Goal: Task Accomplishment & Management: Manage account settings

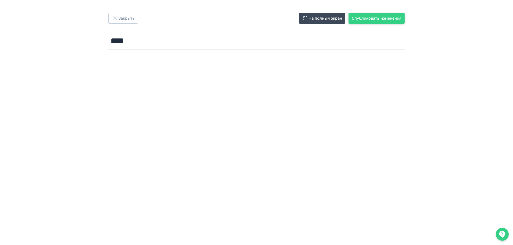
click at [367, 21] on button "Опубликовать изменения" at bounding box center [377, 18] width 56 height 11
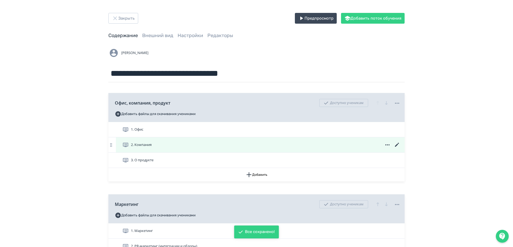
click at [396, 144] on icon at bounding box center [397, 144] width 6 height 6
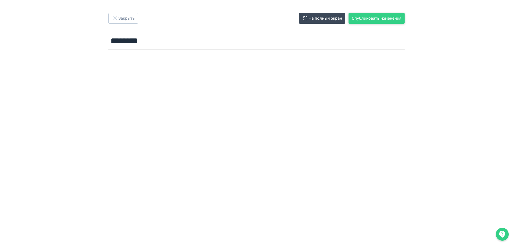
click at [364, 19] on button "Опубликовать изменения" at bounding box center [377, 18] width 56 height 11
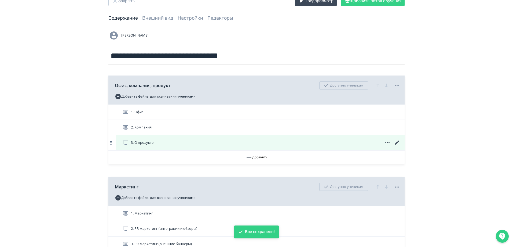
scroll to position [27, 0]
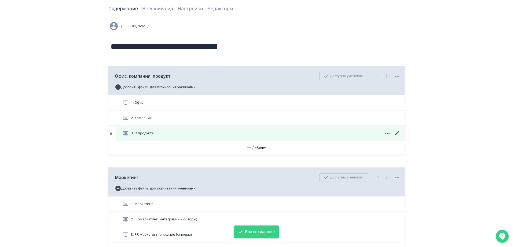
click at [397, 133] on icon at bounding box center [397, 133] width 4 height 4
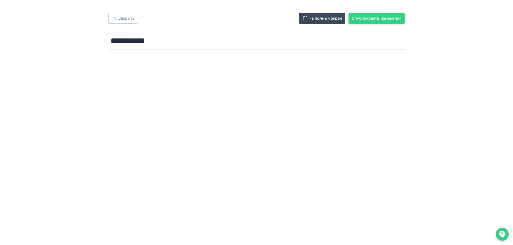
click at [366, 19] on button "Опубликовать изменения" at bounding box center [377, 18] width 56 height 11
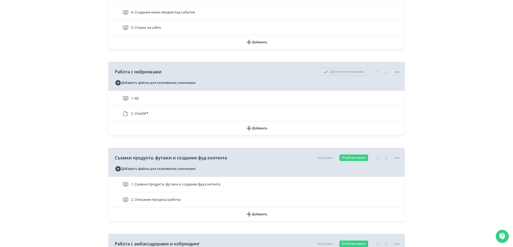
scroll to position [456, 0]
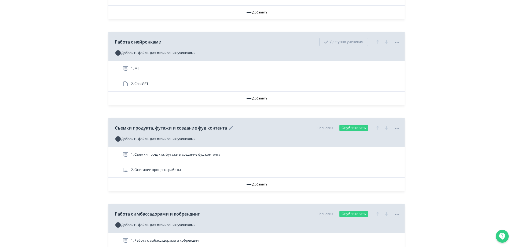
click at [398, 126] on icon at bounding box center [397, 128] width 6 height 6
click at [398, 136] on div "Удалить" at bounding box center [398, 139] width 22 height 11
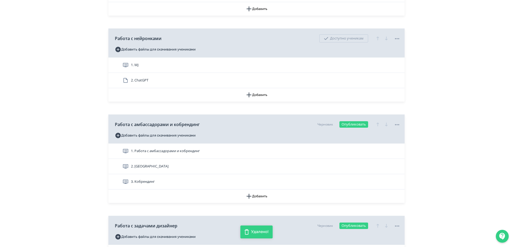
scroll to position [483, 0]
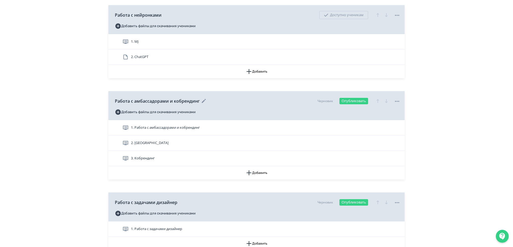
click at [399, 100] on icon at bounding box center [397, 101] width 6 height 6
click at [406, 112] on div "Удалить" at bounding box center [398, 112] width 22 height 11
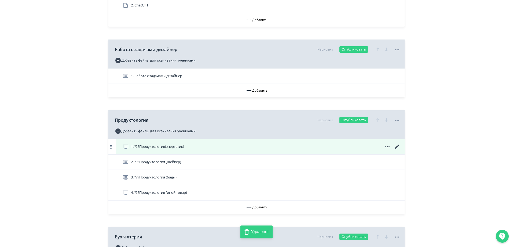
scroll to position [537, 0]
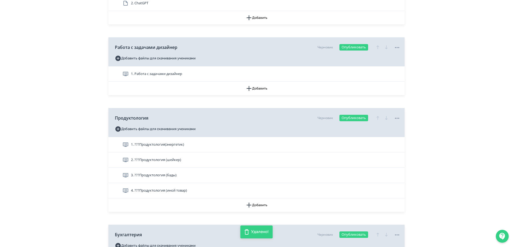
click at [403, 117] on div "Продуктология Черновик Опубликовать Добавить файлы для скачивания учениками" at bounding box center [256, 122] width 296 height 29
click at [398, 119] on icon at bounding box center [397, 118] width 6 height 6
drag, startPoint x: 391, startPoint y: 127, endPoint x: 280, endPoint y: 17, distance: 155.8
click at [391, 127] on div "Удалить" at bounding box center [398, 129] width 22 height 11
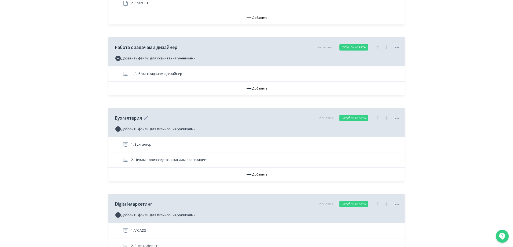
scroll to position [510, 0]
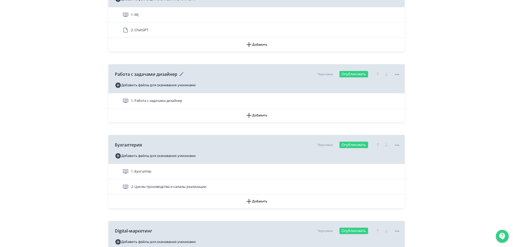
click at [398, 74] on icon at bounding box center [397, 74] width 4 height 1
click at [391, 86] on div "Удалить" at bounding box center [398, 85] width 22 height 11
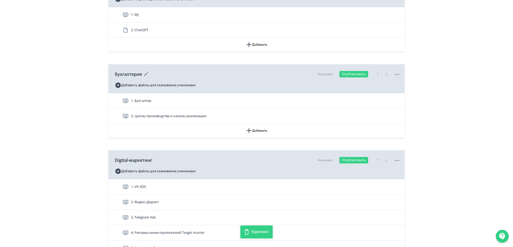
click at [398, 74] on icon at bounding box center [397, 74] width 6 height 6
click at [398, 86] on div "Удалить" at bounding box center [398, 85] width 22 height 11
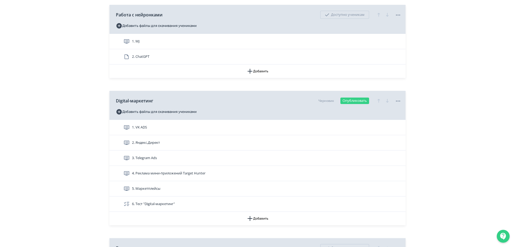
scroll to position [483, 0]
click at [398, 100] on icon at bounding box center [397, 101] width 6 height 6
click at [394, 110] on div "Удалить" at bounding box center [398, 112] width 22 height 11
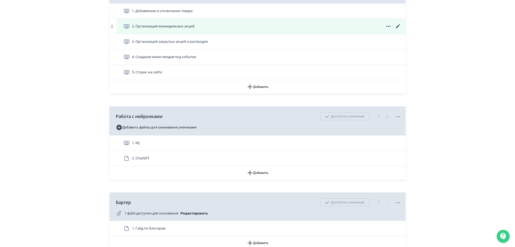
scroll to position [430, 0]
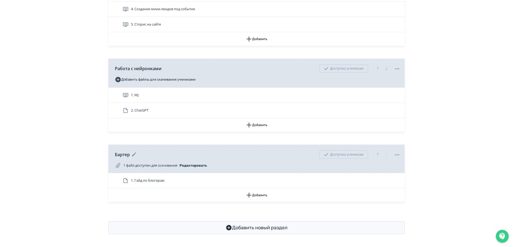
click at [399, 153] on icon at bounding box center [397, 154] width 6 height 6
click at [398, 162] on div "Удалить" at bounding box center [398, 166] width 42 height 11
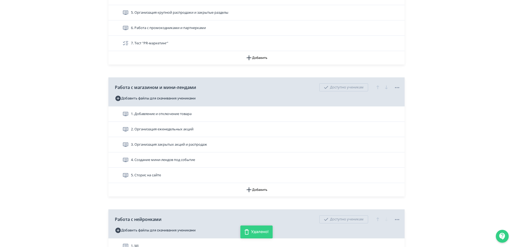
scroll to position [360, 0]
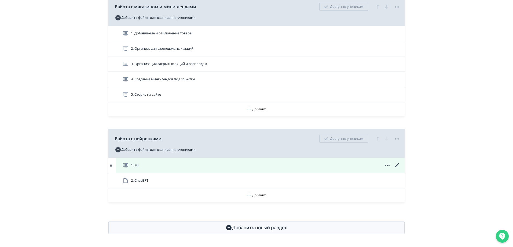
click at [150, 170] on div "1. MJ" at bounding box center [260, 165] width 289 height 15
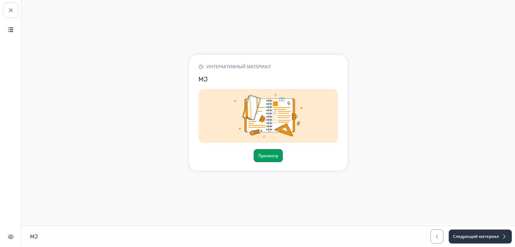
click at [261, 152] on button "Просмотр" at bounding box center [268, 155] width 29 height 13
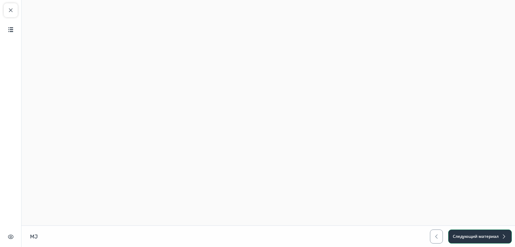
click at [457, 237] on button "Следующий материал" at bounding box center [481, 236] width 64 height 14
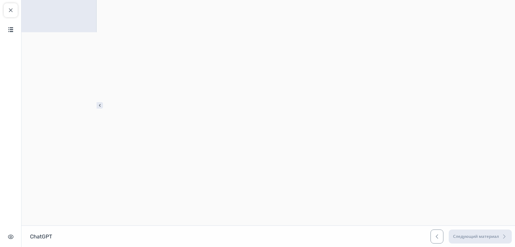
click at [98, 105] on img at bounding box center [100, 105] width 6 height 6
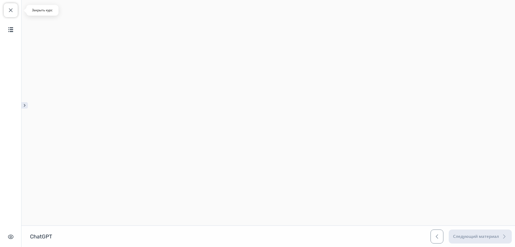
click at [13, 10] on span "button" at bounding box center [11, 10] width 6 height 6
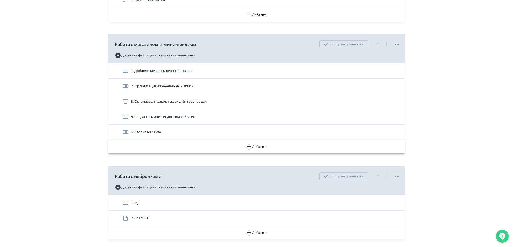
scroll to position [360, 0]
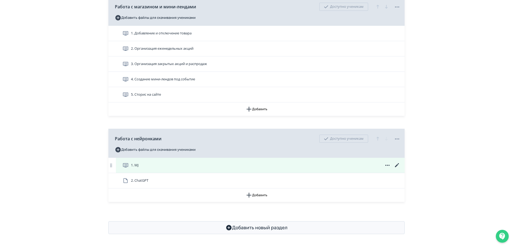
click at [398, 166] on icon at bounding box center [397, 165] width 6 height 6
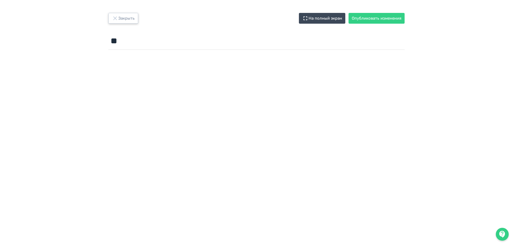
click at [121, 22] on button "Закрыть" at bounding box center [123, 18] width 30 height 11
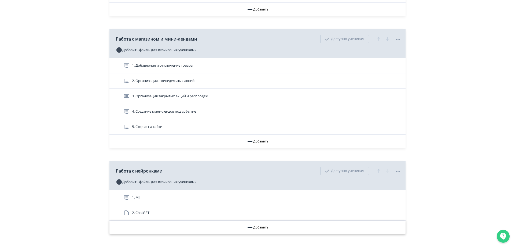
scroll to position [360, 0]
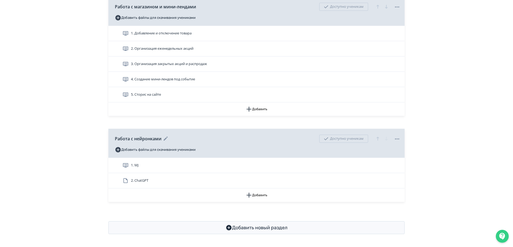
click at [397, 139] on icon at bounding box center [397, 139] width 6 height 6
click at [383, 150] on div "Удалить" at bounding box center [398, 150] width 42 height 11
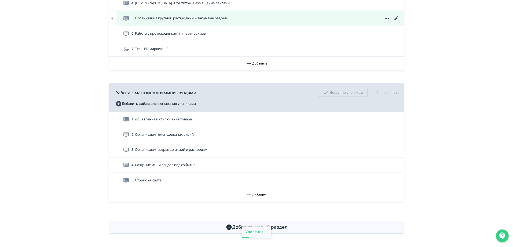
scroll to position [274, 0]
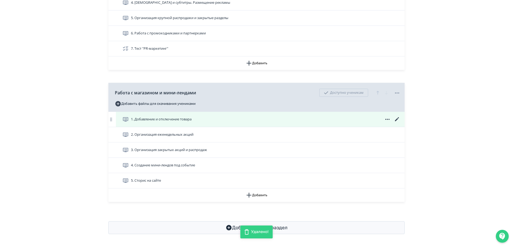
click at [398, 120] on icon at bounding box center [397, 119] width 6 height 6
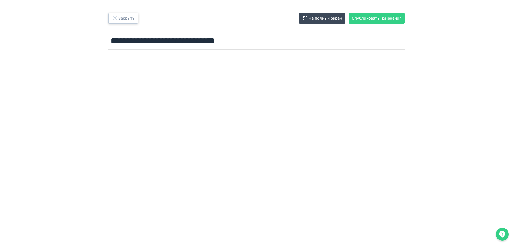
click at [132, 20] on button "Закрыть" at bounding box center [123, 18] width 30 height 11
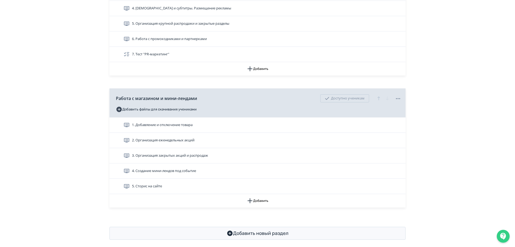
scroll to position [268, 0]
click at [399, 99] on icon at bounding box center [397, 98] width 6 height 6
click at [387, 107] on div "Удалить" at bounding box center [398, 109] width 42 height 11
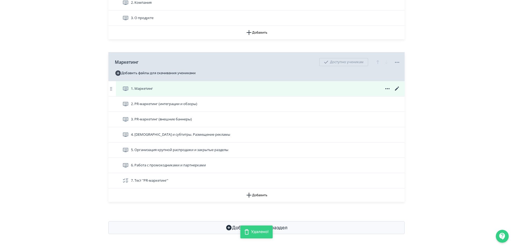
click at [397, 88] on icon at bounding box center [397, 88] width 6 height 6
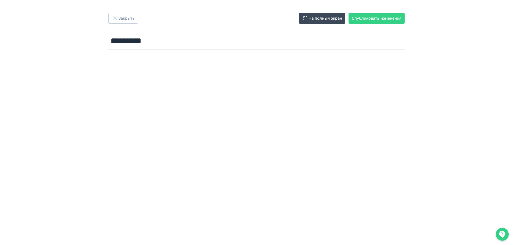
click at [370, 24] on div "Закрыть На полный экран Опубликовать изменения ********* Название задания..." at bounding box center [257, 32] width 322 height 39
click at [371, 21] on button "Опубликовать изменения" at bounding box center [377, 18] width 56 height 11
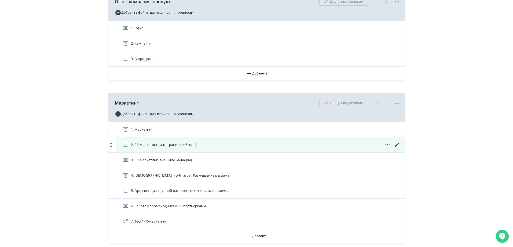
scroll to position [107, 0]
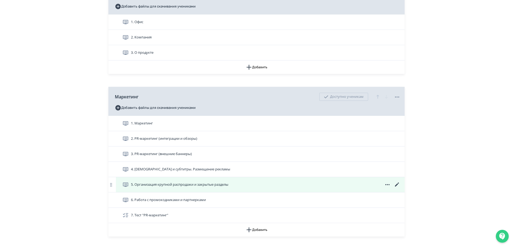
click at [400, 183] on icon at bounding box center [397, 184] width 6 height 6
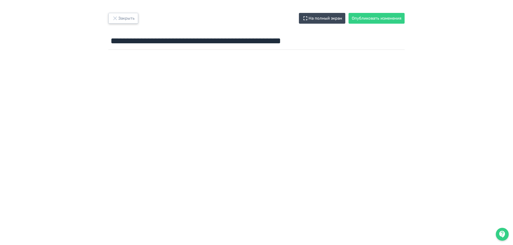
click at [120, 18] on button "Закрыть" at bounding box center [123, 18] width 30 height 11
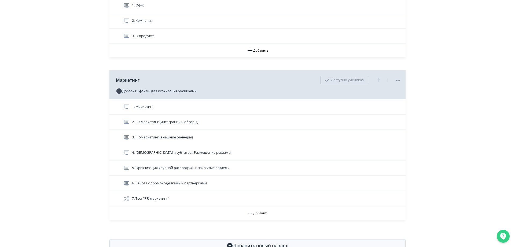
scroll to position [142, 0]
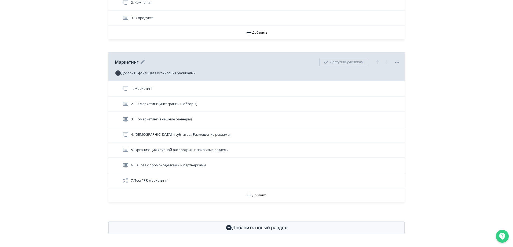
click at [395, 60] on icon at bounding box center [397, 62] width 6 height 6
click at [394, 71] on div "Удалить" at bounding box center [398, 73] width 42 height 11
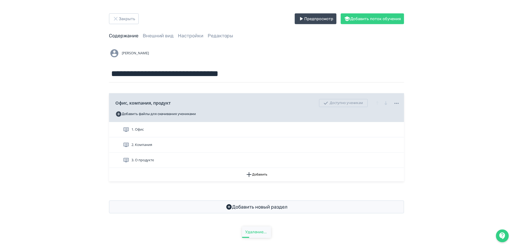
scroll to position [0, 0]
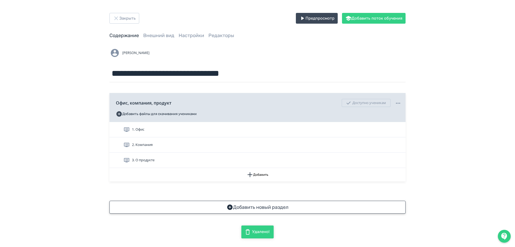
click at [264, 209] on button "Добавить новый раздел" at bounding box center [258, 207] width 296 height 13
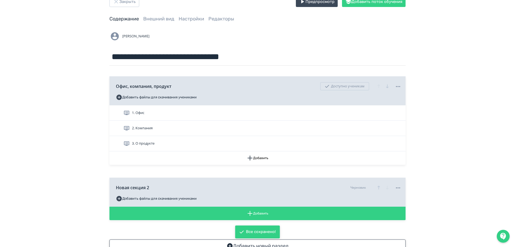
scroll to position [35, 0]
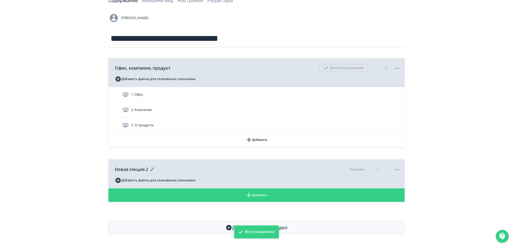
click at [139, 170] on span "Новая секция 2" at bounding box center [131, 169] width 33 height 6
click at [146, 168] on span "Новая секция 2" at bounding box center [131, 169] width 33 height 6
click at [151, 168] on icon at bounding box center [152, 169] width 6 height 6
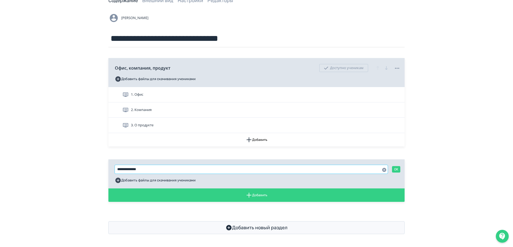
drag, startPoint x: 151, startPoint y: 169, endPoint x: 111, endPoint y: 165, distance: 40.4
click at [111, 166] on div "**********" at bounding box center [256, 173] width 296 height 29
type input "*********"
click at [252, 193] on button "Добавить" at bounding box center [256, 194] width 296 height 13
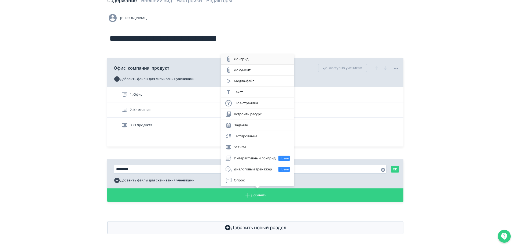
click at [251, 63] on div "Лонгрид" at bounding box center [257, 59] width 73 height 11
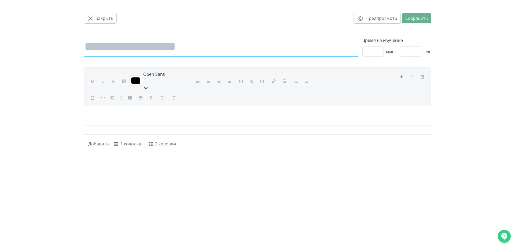
click at [133, 43] on input at bounding box center [221, 47] width 275 height 20
click at [175, 50] on input at bounding box center [221, 47] width 275 height 20
paste input "**********"
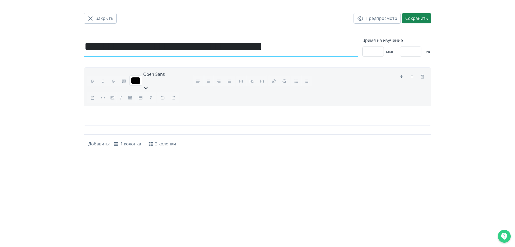
type input "**********"
click at [157, 114] on div at bounding box center [257, 115] width 347 height 19
click at [110, 106] on div at bounding box center [257, 115] width 347 height 19
drag, startPoint x: 410, startPoint y: 53, endPoint x: 399, endPoint y: 52, distance: 11.6
click at [399, 52] on div "* мин. ** сек." at bounding box center [397, 51] width 69 height 10
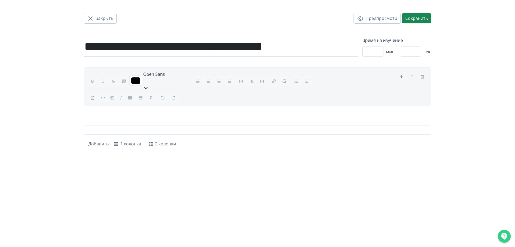
type input "*"
click at [458, 84] on div "**********" at bounding box center [257, 76] width 515 height 153
click at [116, 109] on div at bounding box center [257, 115] width 347 height 19
click at [94, 75] on div "*******" at bounding box center [114, 80] width 55 height 11
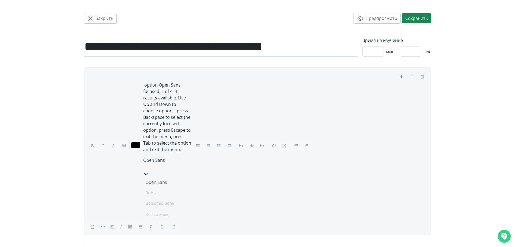
click at [161, 157] on span "Open Sans" at bounding box center [154, 160] width 22 height 6
click at [153, 177] on div "Open Sans" at bounding box center [167, 182] width 48 height 11
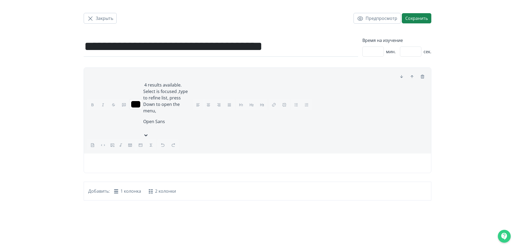
click at [157, 153] on div at bounding box center [257, 162] width 347 height 19
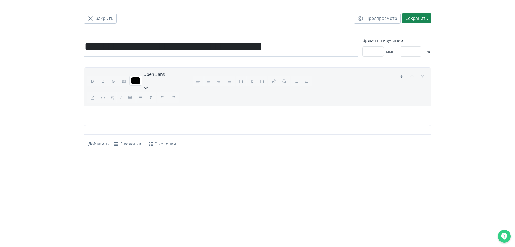
drag, startPoint x: 131, startPoint y: 161, endPoint x: 122, endPoint y: 162, distance: 9.4
click at [129, 162] on div "**********" at bounding box center [257, 123] width 515 height 247
click at [104, 153] on div "**********" at bounding box center [257, 123] width 515 height 247
click at [125, 139] on button "1 колонка" at bounding box center [128, 144] width 34 height 10
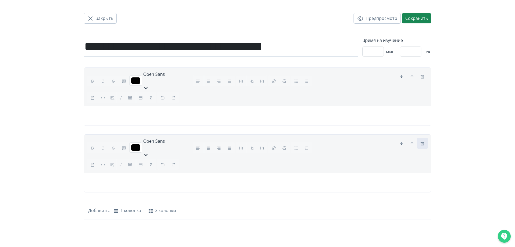
click at [421, 141] on icon "button" at bounding box center [423, 143] width 4 height 4
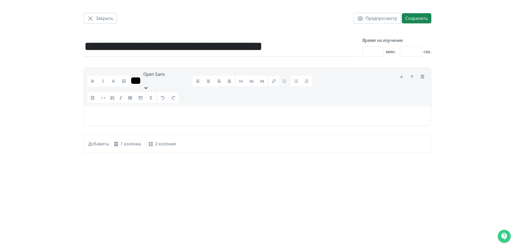
click at [246, 110] on p at bounding box center [257, 113] width 339 height 6
click at [110, 110] on p at bounding box center [257, 113] width 339 height 6
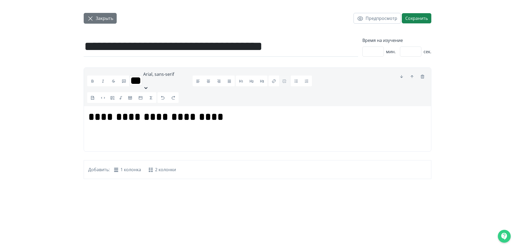
click at [84, 21] on button "Закрыть" at bounding box center [100, 18] width 33 height 11
type input "*******"
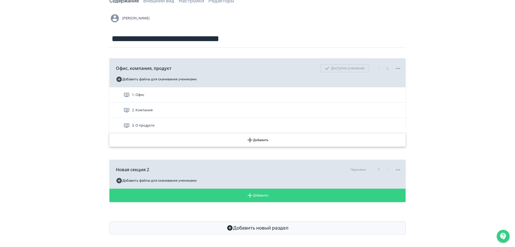
scroll to position [35, 0]
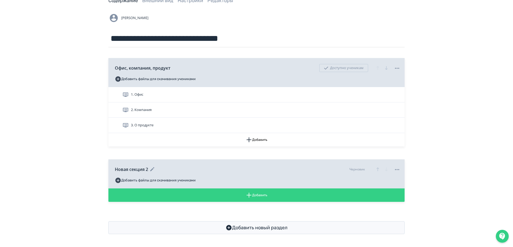
click at [396, 169] on icon at bounding box center [397, 169] width 6 height 6
click at [398, 178] on div "Удалить" at bounding box center [398, 180] width 22 height 11
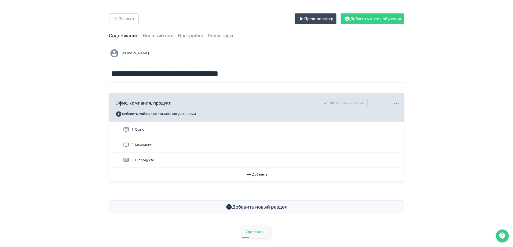
scroll to position [0, 0]
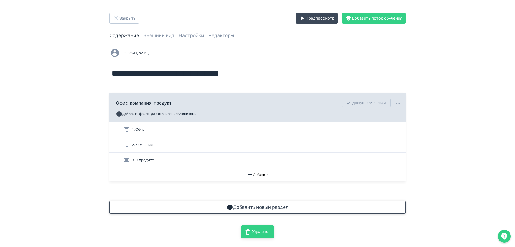
click at [230, 207] on icon "button" at bounding box center [230, 207] width 6 height 6
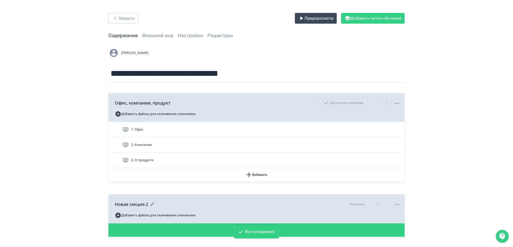
drag, startPoint x: 140, startPoint y: 201, endPoint x: 148, endPoint y: 203, distance: 7.7
click at [140, 201] on span "Новая секция 2" at bounding box center [131, 204] width 33 height 6
click at [149, 204] on div "Новая секция 2" at bounding box center [135, 204] width 41 height 6
click at [155, 202] on icon at bounding box center [152, 204] width 6 height 6
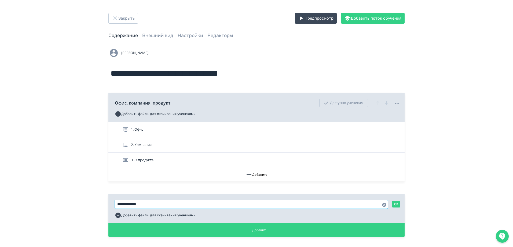
drag, startPoint x: 153, startPoint y: 206, endPoint x: 89, endPoint y: 201, distance: 64.1
click at [89, 201] on div "**********" at bounding box center [256, 141] width 513 height 282
paste input "**********"
drag, startPoint x: 172, startPoint y: 209, endPoint x: 133, endPoint y: 204, distance: 38.7
click at [126, 204] on div "**********" at bounding box center [258, 203] width 286 height 13
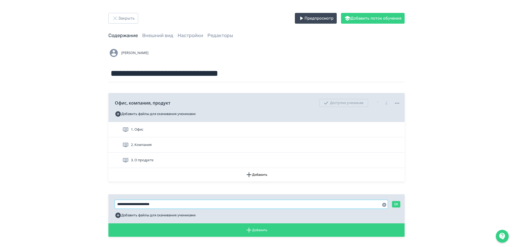
drag, startPoint x: 175, startPoint y: 207, endPoint x: 105, endPoint y: 195, distance: 71.1
click at [102, 202] on div "**********" at bounding box center [257, 141] width 322 height 256
type input "*********"
click at [398, 203] on button "OK" at bounding box center [396, 204] width 8 height 6
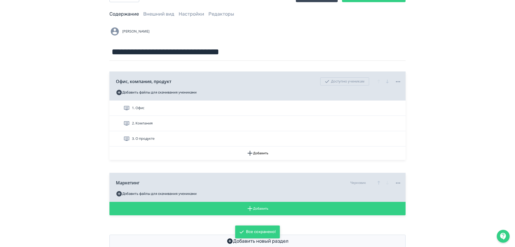
scroll to position [35, 0]
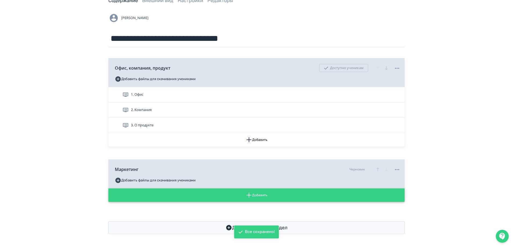
click at [247, 195] on icon "button" at bounding box center [249, 194] width 5 height 5
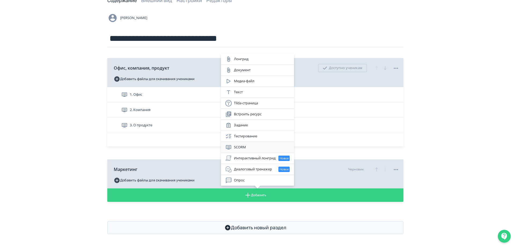
click at [250, 145] on div "SCORM" at bounding box center [257, 147] width 64 height 6
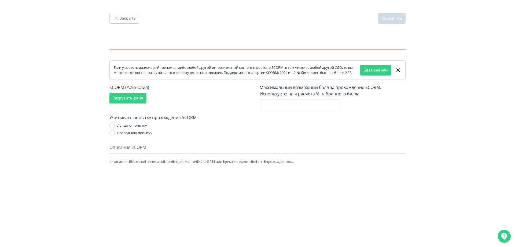
click at [145, 39] on input "text" at bounding box center [258, 40] width 296 height 17
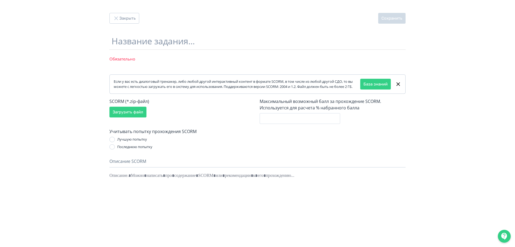
click at [451, 129] on div "Закрыть Сохранить Название задания... Обязательно Если у вас есть диалоговый тр…" at bounding box center [257, 123] width 515 height 247
click at [397, 87] on icon at bounding box center [398, 84] width 6 height 6
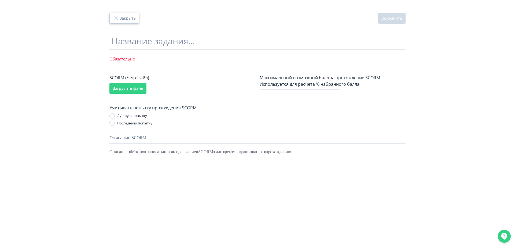
click at [131, 19] on button "Закрыть" at bounding box center [125, 18] width 30 height 11
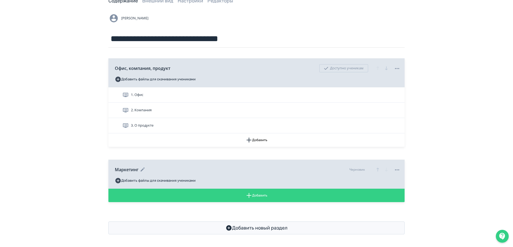
scroll to position [35, 0]
click at [255, 197] on button "Добавить" at bounding box center [256, 194] width 296 height 13
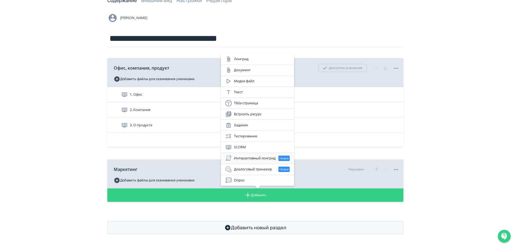
click at [265, 159] on div "Интерактивный лонгрид Новое" at bounding box center [257, 158] width 64 height 6
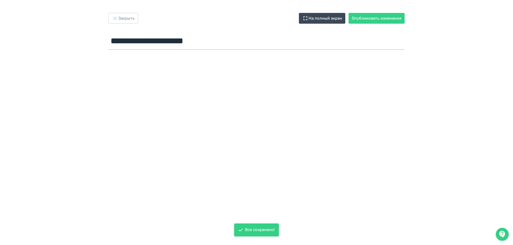
click at [162, 41] on input "**********" at bounding box center [256, 40] width 296 height 17
drag, startPoint x: 223, startPoint y: 43, endPoint x: 96, endPoint y: 36, distance: 126.9
click at [96, 36] on div "**********" at bounding box center [257, 32] width 322 height 39
click at [165, 41] on input "**********" at bounding box center [256, 40] width 296 height 17
drag, startPoint x: 227, startPoint y: 43, endPoint x: 86, endPoint y: 38, distance: 141.0
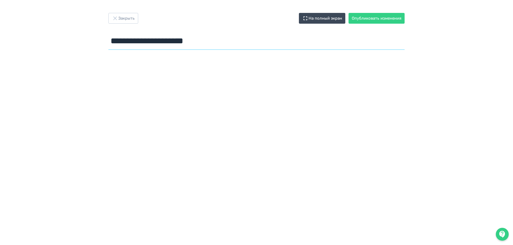
click at [86, 39] on div "**********" at bounding box center [256, 122] width 513 height 219
paste input "**********"
drag, startPoint x: 262, startPoint y: 41, endPoint x: 281, endPoint y: 40, distance: 19.1
click at [281, 40] on input "**********" at bounding box center [256, 40] width 296 height 17
type input "**********"
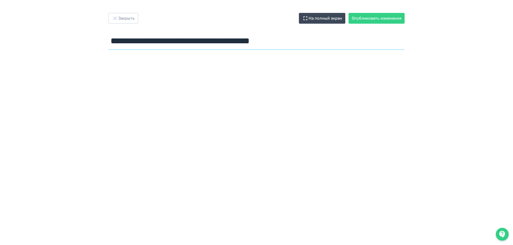
drag, startPoint x: 303, startPoint y: 44, endPoint x: 96, endPoint y: 42, distance: 206.7
click at [96, 42] on div "**********" at bounding box center [257, 32] width 322 height 39
click at [376, 21] on button "Опубликовать изменения" at bounding box center [377, 18] width 56 height 11
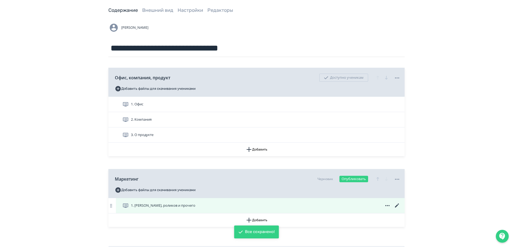
scroll to position [50, 0]
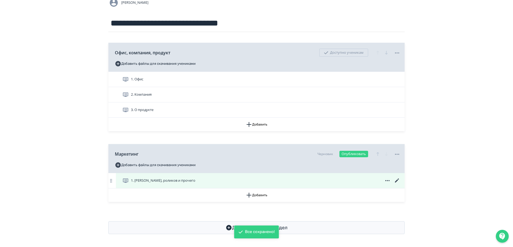
click at [195, 181] on span "1. [PERSON_NAME], роликов и прочего" at bounding box center [163, 180] width 64 height 5
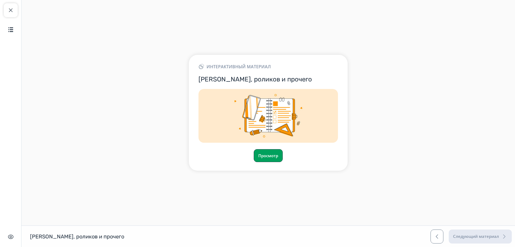
click at [268, 156] on button "Просмотр" at bounding box center [268, 155] width 29 height 13
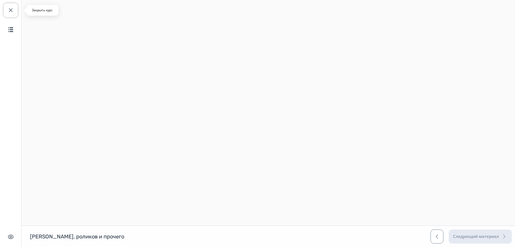
click at [14, 10] on button "Закрыть курс" at bounding box center [11, 10] width 14 height 14
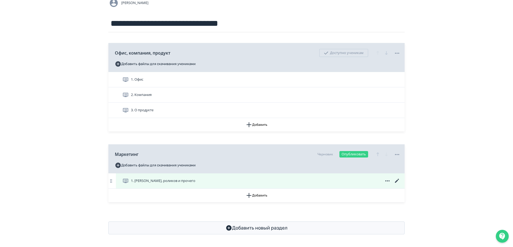
scroll to position [50, 0]
click at [153, 183] on span "1. [PERSON_NAME], роликов и прочего" at bounding box center [159, 180] width 75 height 6
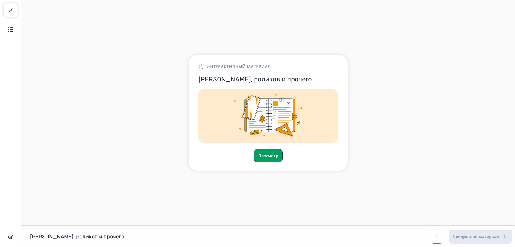
click at [269, 158] on button "Просмотр" at bounding box center [268, 155] width 29 height 13
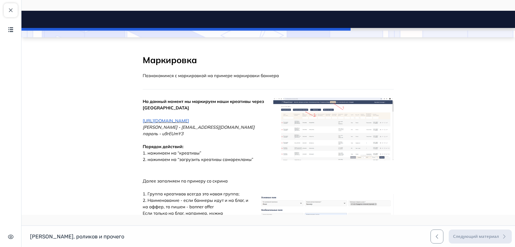
scroll to position [81, 0]
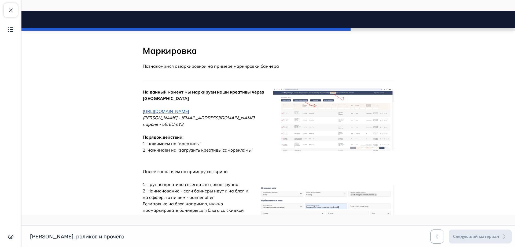
click at [310, 122] on img at bounding box center [333, 119] width 121 height 63
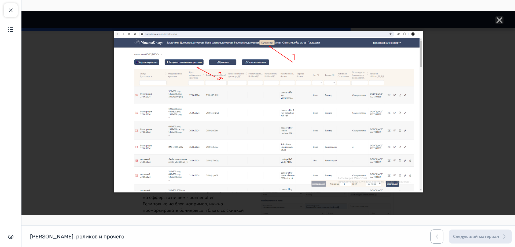
click at [454, 130] on div at bounding box center [268, 113] width 494 height 204
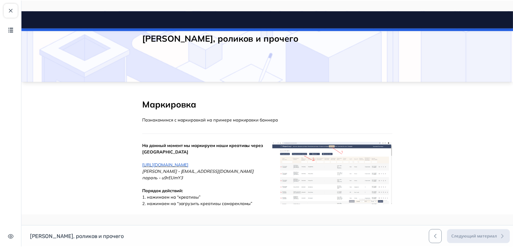
scroll to position [0, 0]
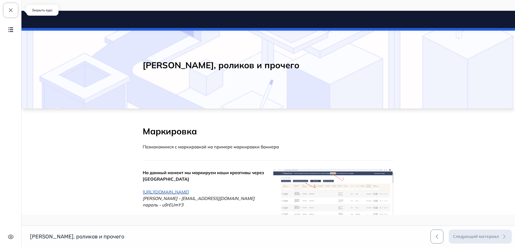
click at [10, 9] on span "button" at bounding box center [11, 10] width 6 height 6
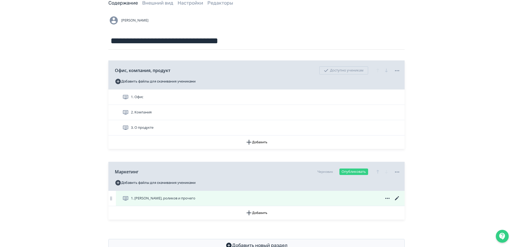
scroll to position [50, 0]
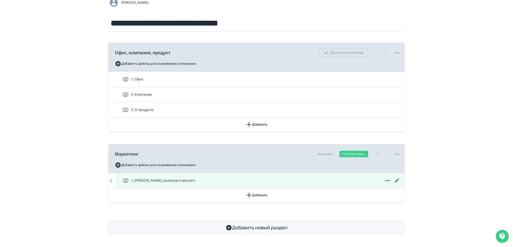
click at [396, 180] on icon at bounding box center [397, 180] width 6 height 6
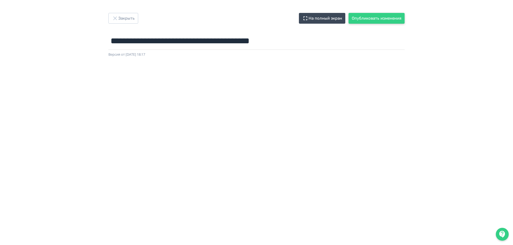
click at [364, 18] on button "Опубликовать изменения" at bounding box center [377, 18] width 56 height 11
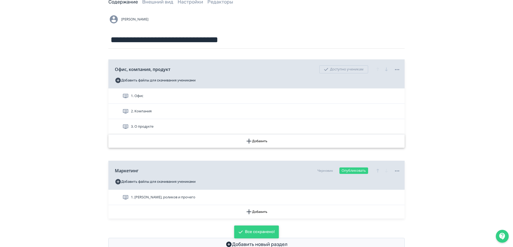
scroll to position [50, 0]
